Goal: Information Seeking & Learning: Find specific page/section

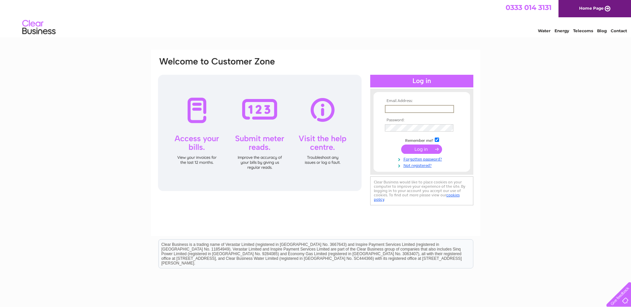
click at [409, 109] on input "text" at bounding box center [419, 109] width 69 height 8
type input "dscott565@yahoo.co.uk"
click at [418, 148] on input "submit" at bounding box center [421, 148] width 41 height 9
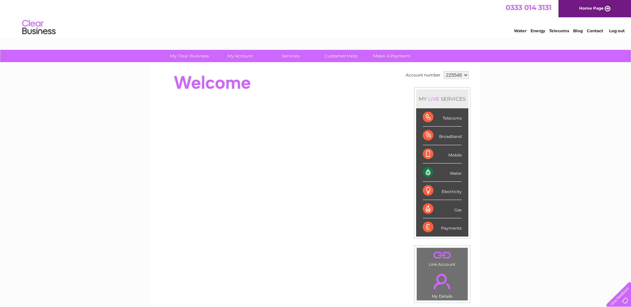
click at [428, 171] on div "Water" at bounding box center [441, 173] width 39 height 18
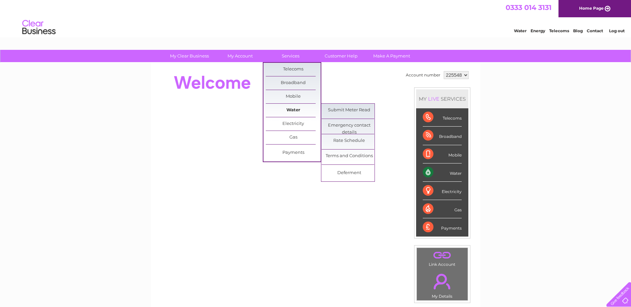
click at [290, 110] on link "Water" at bounding box center [293, 110] width 55 height 13
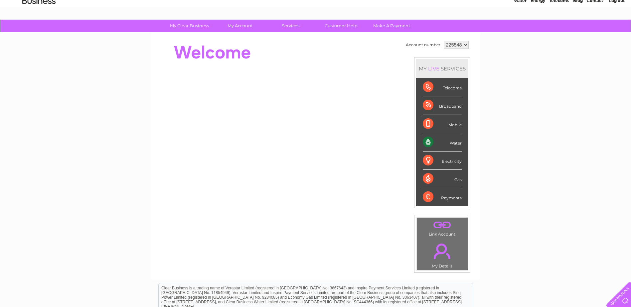
scroll to position [32, 0]
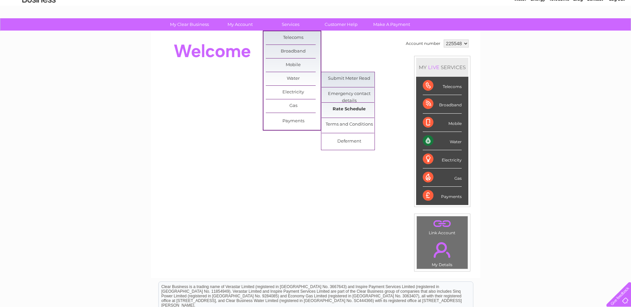
click at [347, 109] on link "Rate Schedule" at bounding box center [348, 109] width 55 height 13
